Goal: Task Accomplishment & Management: Complete application form

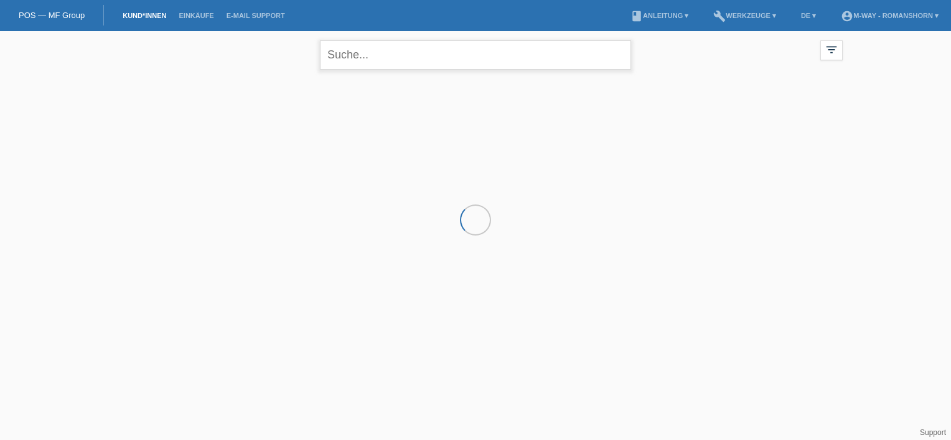
click at [373, 57] on input "text" at bounding box center [475, 54] width 311 height 29
type input "fabio"
click at [242, 65] on div "fabio close filter_list view_module Alle Kund*innen anzeigen star Markierte Kun…" at bounding box center [475, 53] width 747 height 45
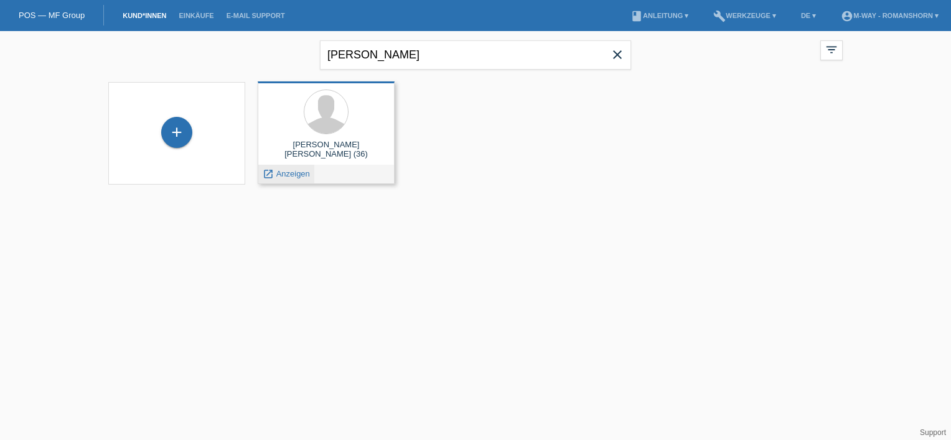
click at [276, 177] on span "Anzeigen" at bounding box center [293, 173] width 34 height 9
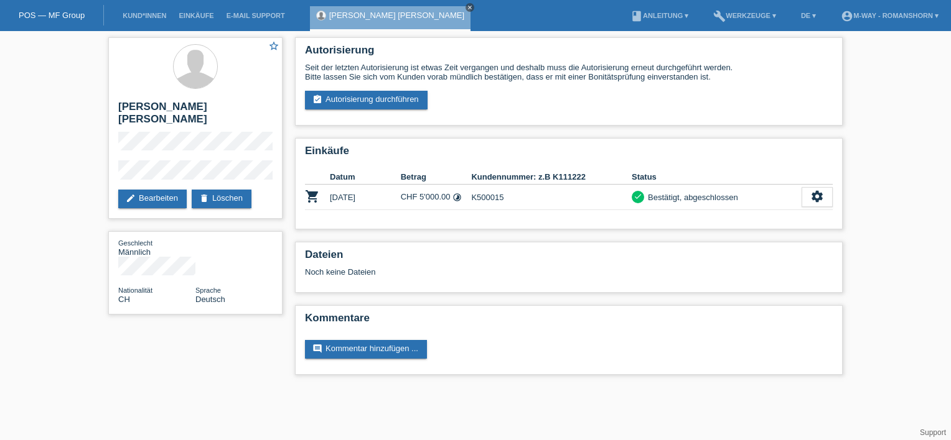
click at [467, 5] on icon "close" at bounding box center [470, 7] width 6 height 6
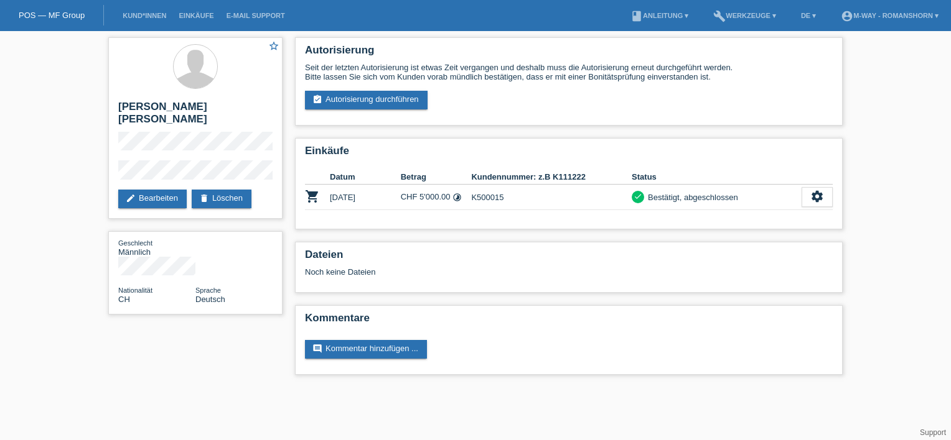
click at [38, 16] on link "POS — MF Group" at bounding box center [52, 15] width 66 height 9
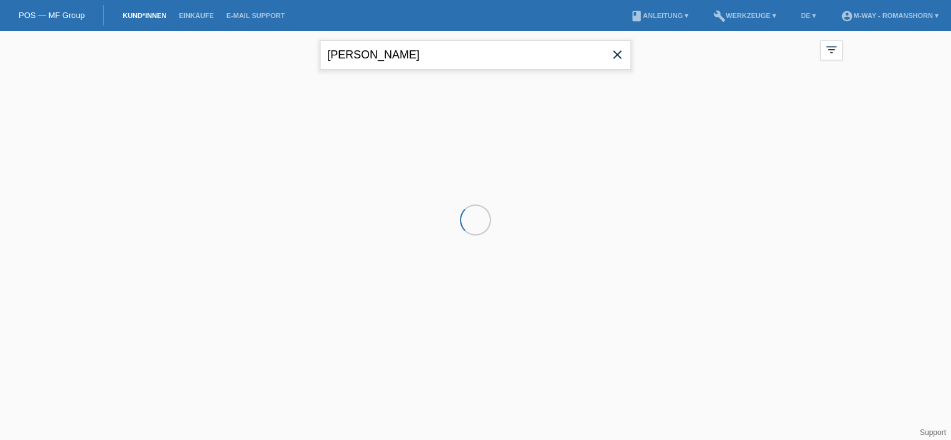
click at [418, 53] on input "fabio" at bounding box center [475, 54] width 311 height 29
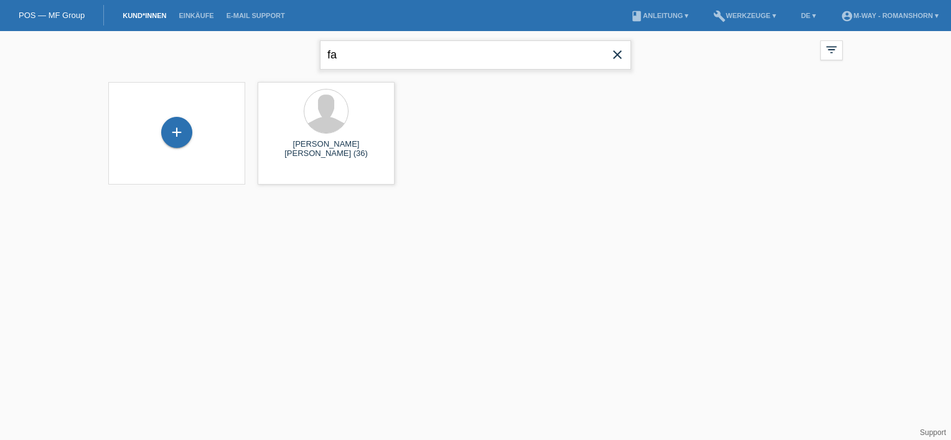
type input "f"
click at [183, 126] on div "+" at bounding box center [176, 132] width 31 height 31
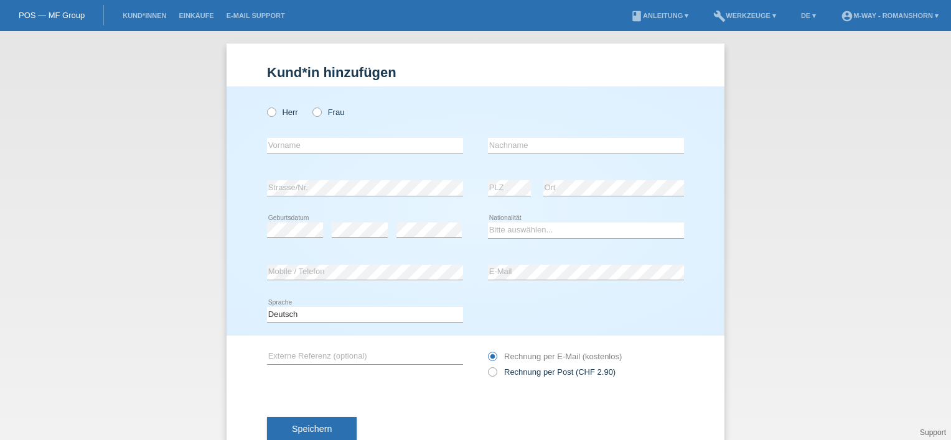
click at [274, 118] on div "Herr Frau" at bounding box center [365, 113] width 196 height 26
click at [265, 106] on icon at bounding box center [265, 106] width 0 height 0
click at [271, 116] on input "Herr" at bounding box center [271, 112] width 8 height 8
radio input "true"
click at [276, 151] on input "text" at bounding box center [365, 146] width 196 height 16
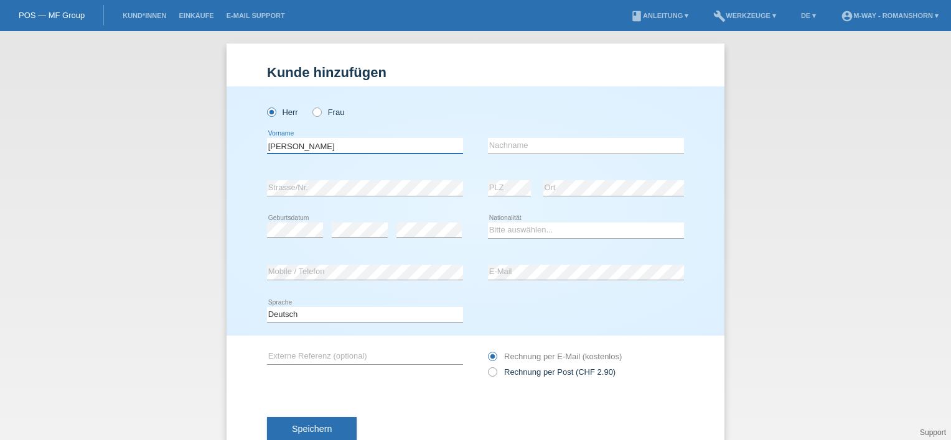
type input "[PERSON_NAME]"
type input "Bruggmann"
click at [396, 238] on icon at bounding box center [428, 238] width 65 height 1
click at [521, 243] on div "Bitte auswählen... Schweiz Deutschland Liechtenstein Österreich ------------ Af…" at bounding box center [586, 231] width 196 height 42
click at [527, 235] on select "Bitte auswählen... Schweiz Deutschland Liechtenstein Österreich ------------ Af…" at bounding box center [586, 230] width 196 height 15
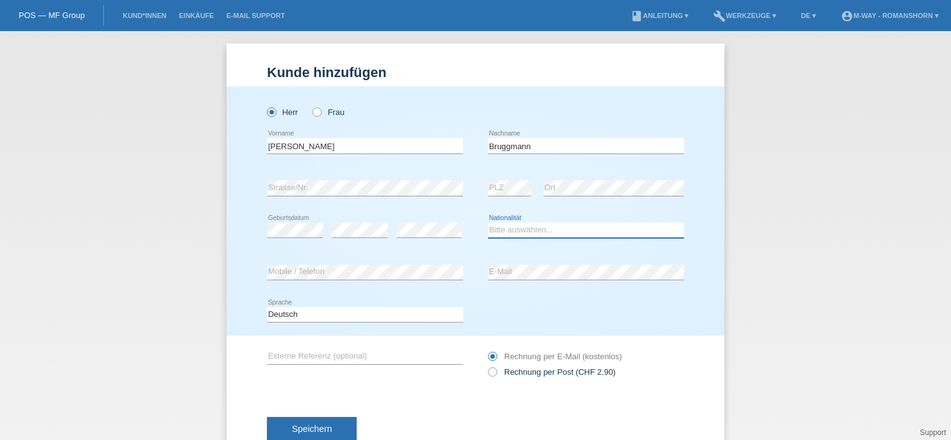
select select "CH"
click at [488, 223] on select "Bitte auswählen... Schweiz Deutschland Liechtenstein Österreich ------------ Af…" at bounding box center [586, 230] width 196 height 15
click at [552, 310] on div "Deutsch Français Italiano English error Sprache" at bounding box center [475, 315] width 417 height 42
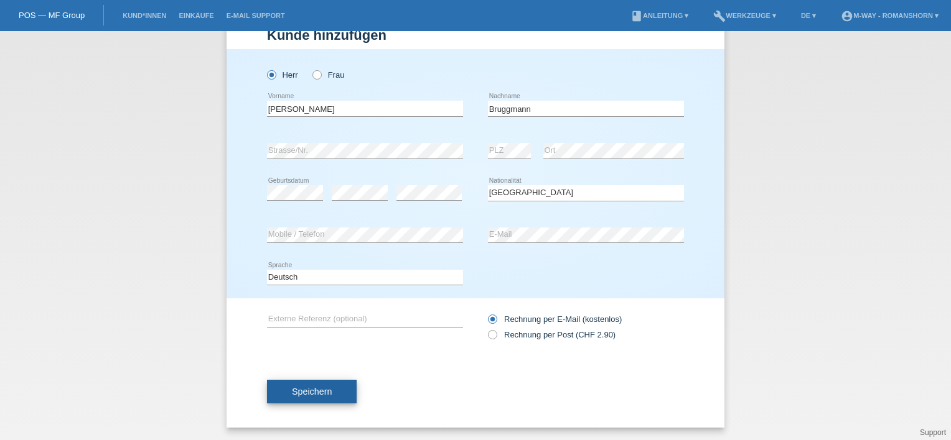
click at [324, 391] on span "Speichern" at bounding box center [312, 392] width 40 height 10
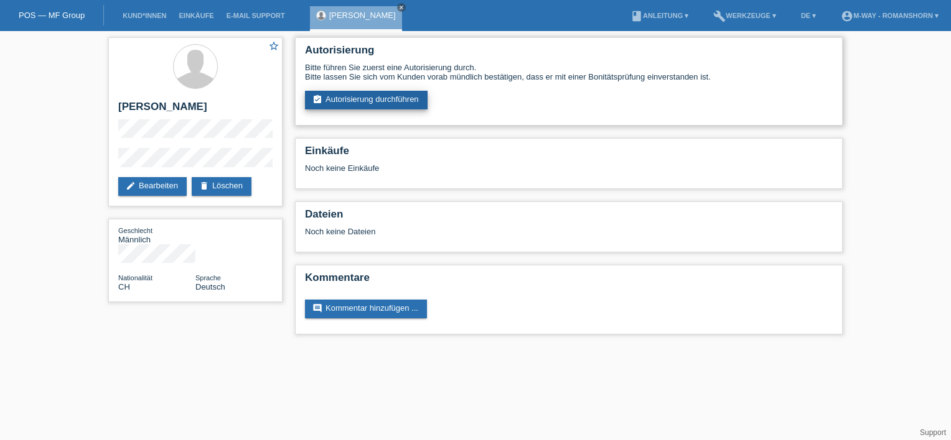
click at [338, 109] on link "assignment_turned_in Autorisierung durchführen" at bounding box center [366, 100] width 123 height 19
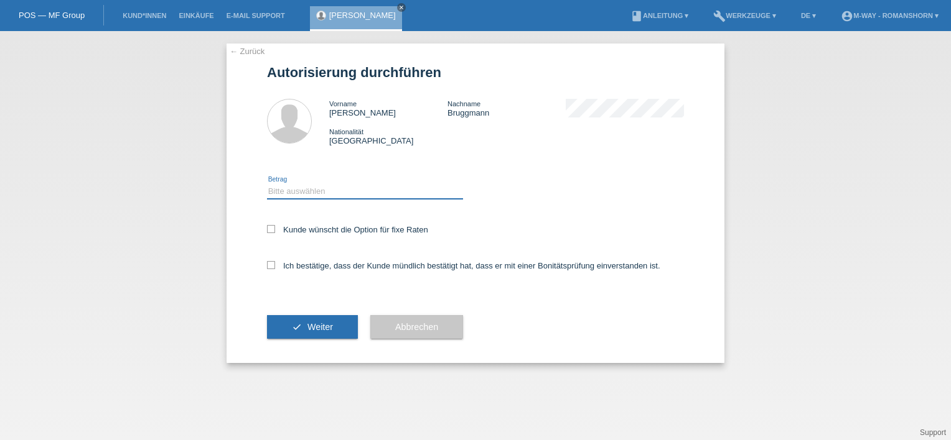
click at [281, 198] on select "Bitte auswählen CHF 1.00 - CHF 499.00 CHF 500.00 - CHF 1'999.00 CHF 2'000.00 - …" at bounding box center [365, 191] width 196 height 15
select select "3"
click at [267, 184] on select "Bitte auswählen CHF 1.00 - CHF 499.00 CHF 500.00 - CHF 1'999.00 CHF 2'000.00 - …" at bounding box center [365, 191] width 196 height 15
click at [272, 234] on label "Kunde wünscht die Option für fixe Raten" at bounding box center [347, 229] width 161 height 9
click at [272, 233] on input "Kunde wünscht die Option für fixe Raten" at bounding box center [271, 229] width 8 height 8
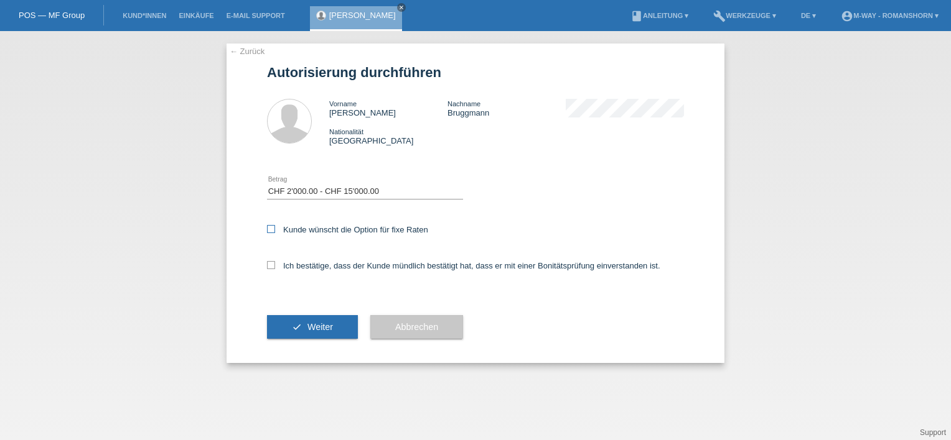
checkbox input "true"
click at [271, 264] on icon at bounding box center [271, 265] width 8 height 8
click at [271, 264] on input "Ich bestätige, dass der Kunde mündlich bestätigt hat, dass er mit einer Bonität…" at bounding box center [271, 265] width 8 height 8
checkbox input "true"
click at [295, 330] on icon "check" at bounding box center [297, 327] width 10 height 10
